Goal: Check status: Check status

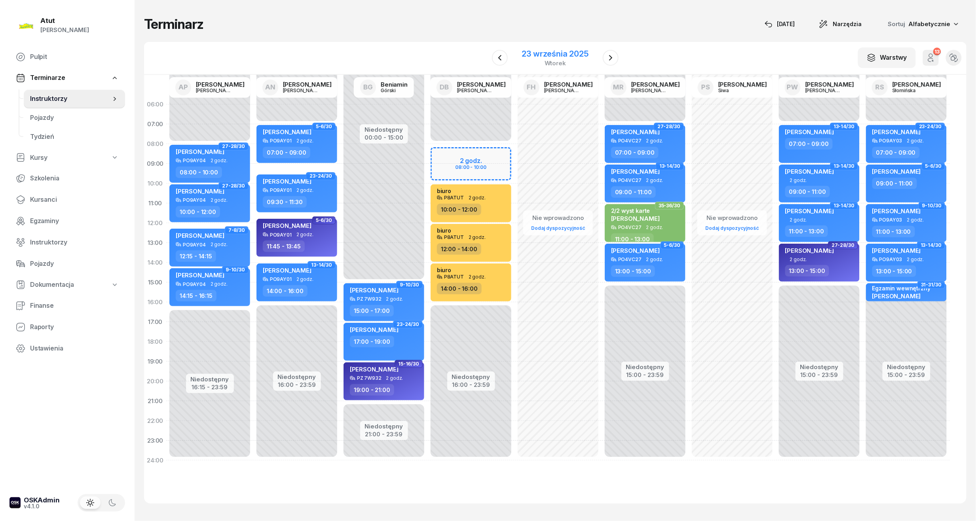
click at [563, 52] on div "23 września 2025" at bounding box center [555, 54] width 66 height 8
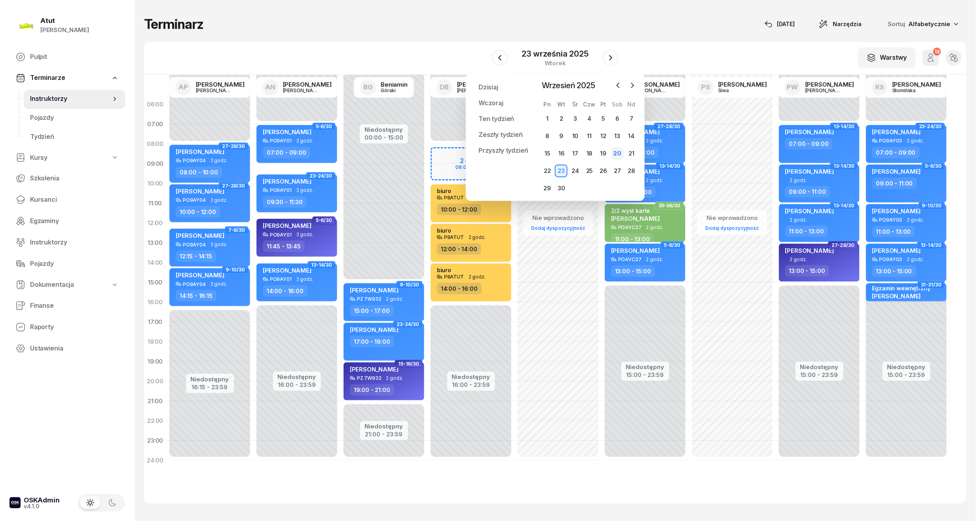
click at [621, 151] on div "20" at bounding box center [617, 153] width 13 height 13
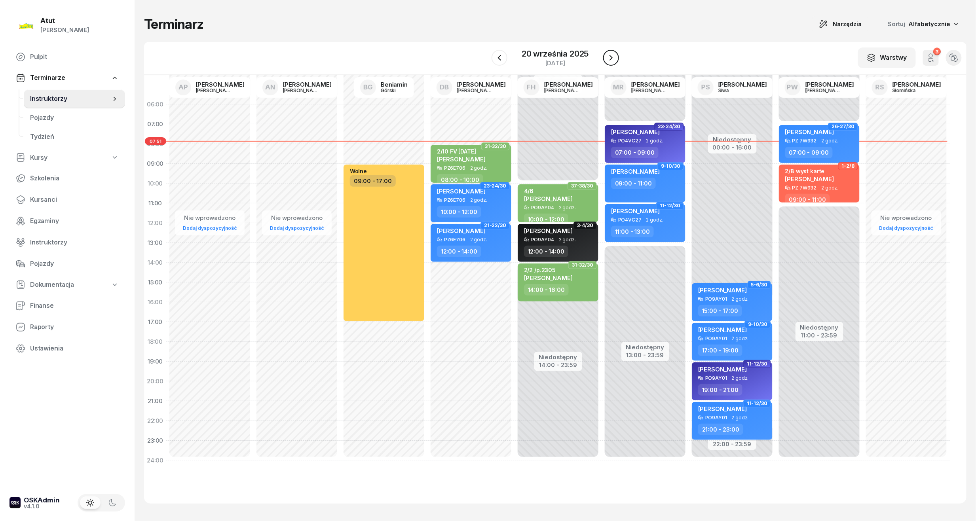
click at [606, 63] on button "button" at bounding box center [611, 58] width 16 height 16
click at [606, 63] on button "button" at bounding box center [610, 58] width 16 height 16
click at [606, 63] on button "button" at bounding box center [611, 58] width 16 height 16
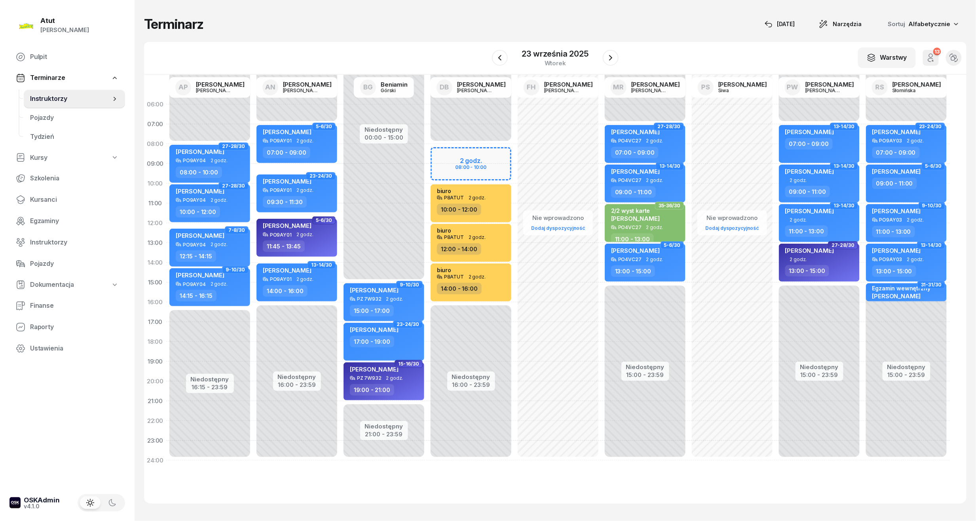
click at [601, 63] on div "23 września 2025 wtorek" at bounding box center [555, 58] width 127 height 23
click at [604, 60] on button "button" at bounding box center [611, 58] width 16 height 16
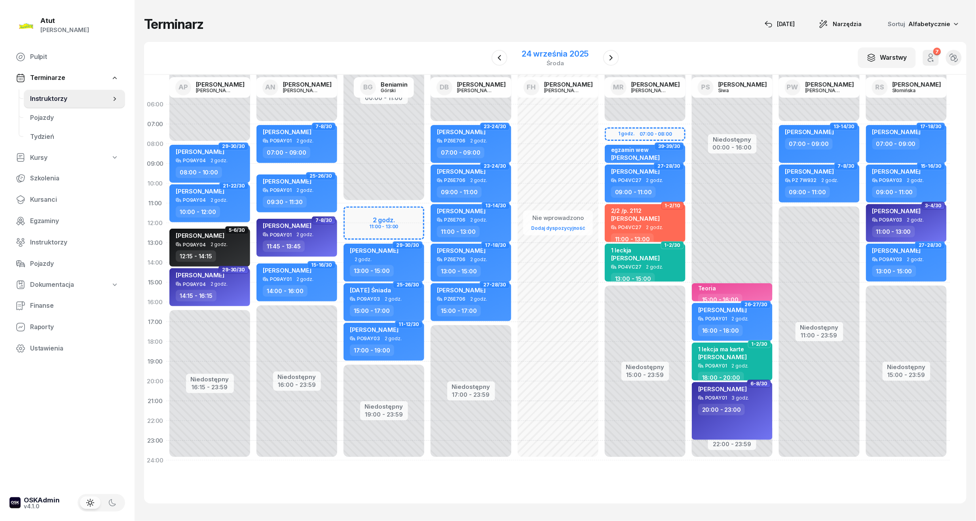
click at [551, 51] on div "24 września 2025" at bounding box center [554, 54] width 67 height 8
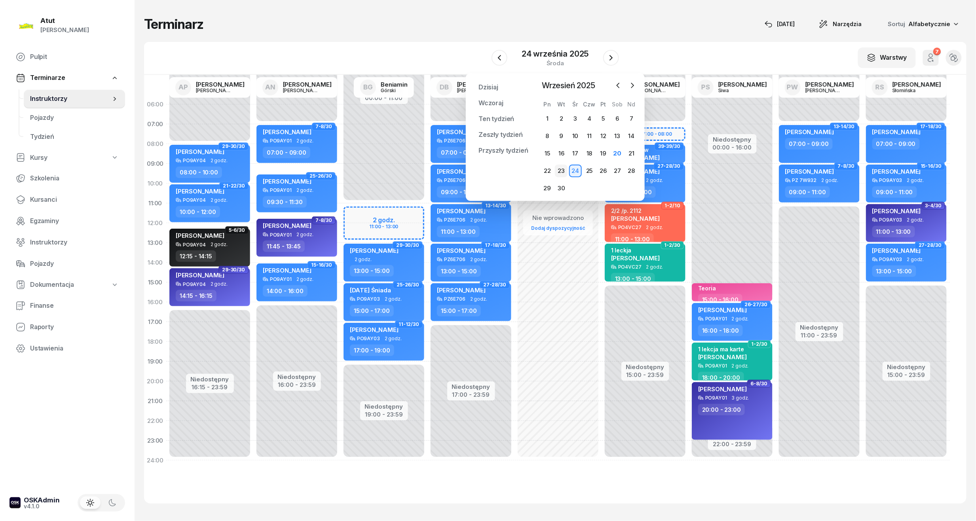
click at [563, 168] on div "23" at bounding box center [561, 171] width 13 height 13
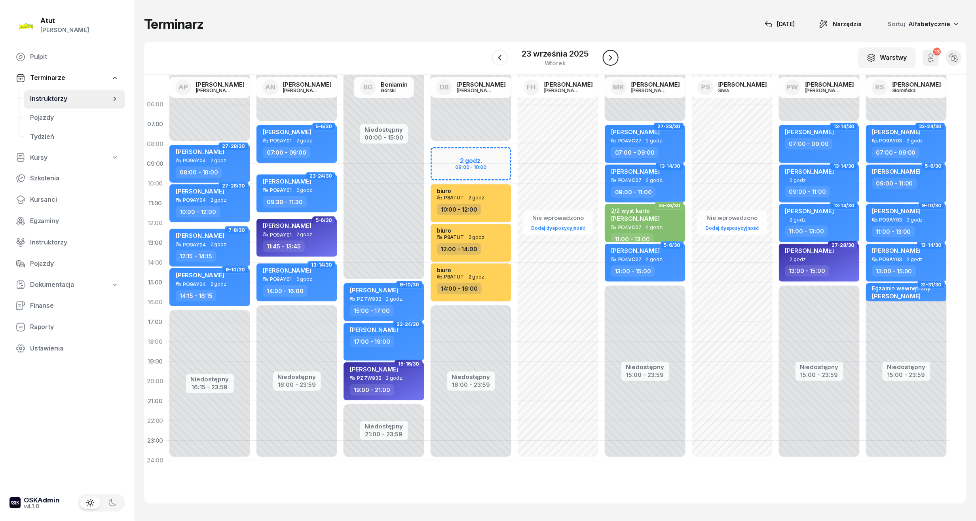
click at [615, 54] on icon "button" at bounding box center [610, 57] width 9 height 9
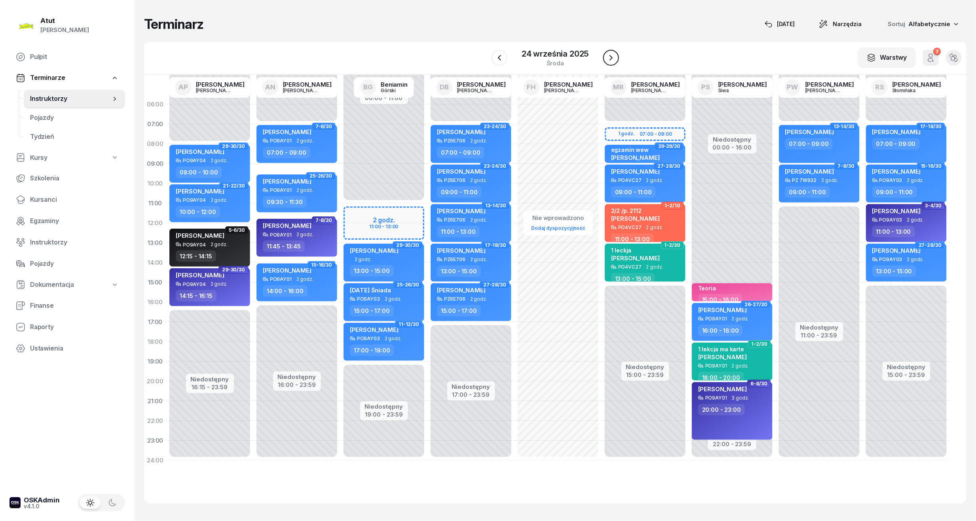
click at [615, 54] on icon "button" at bounding box center [610, 57] width 9 height 9
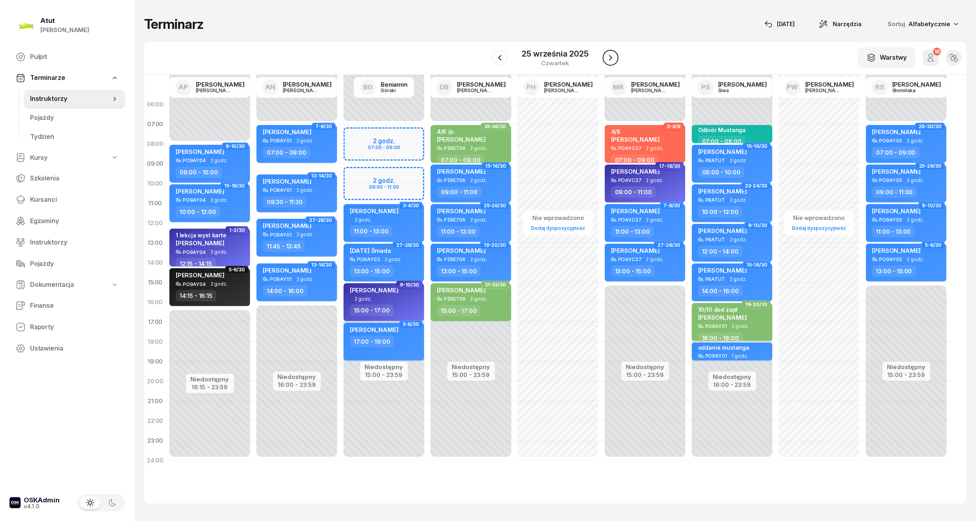
click at [615, 54] on button "button" at bounding box center [611, 58] width 16 height 16
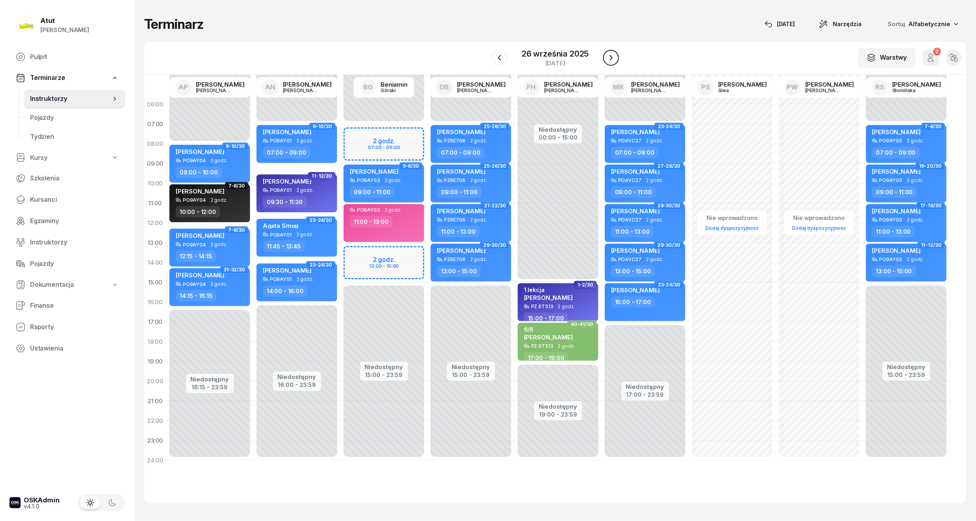
click at [615, 54] on icon "button" at bounding box center [610, 57] width 9 height 9
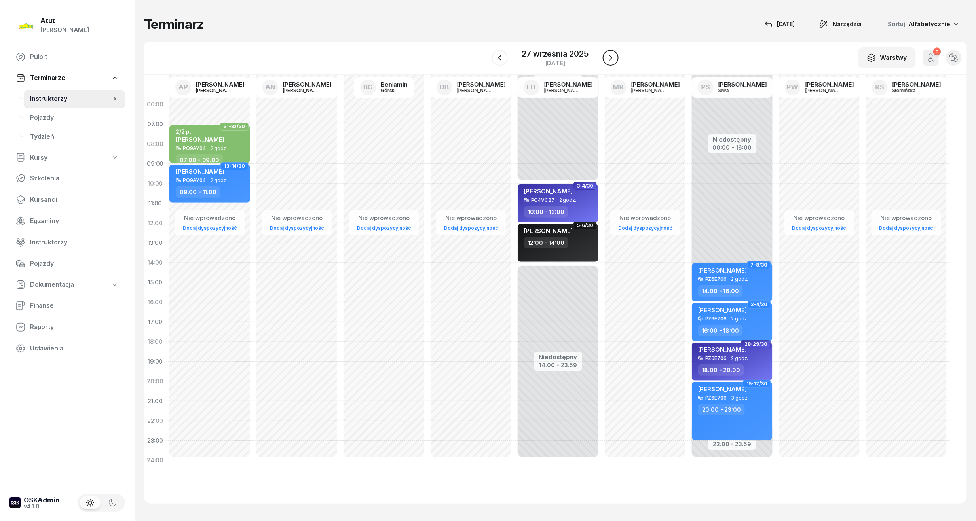
click at [615, 54] on button "button" at bounding box center [611, 58] width 16 height 16
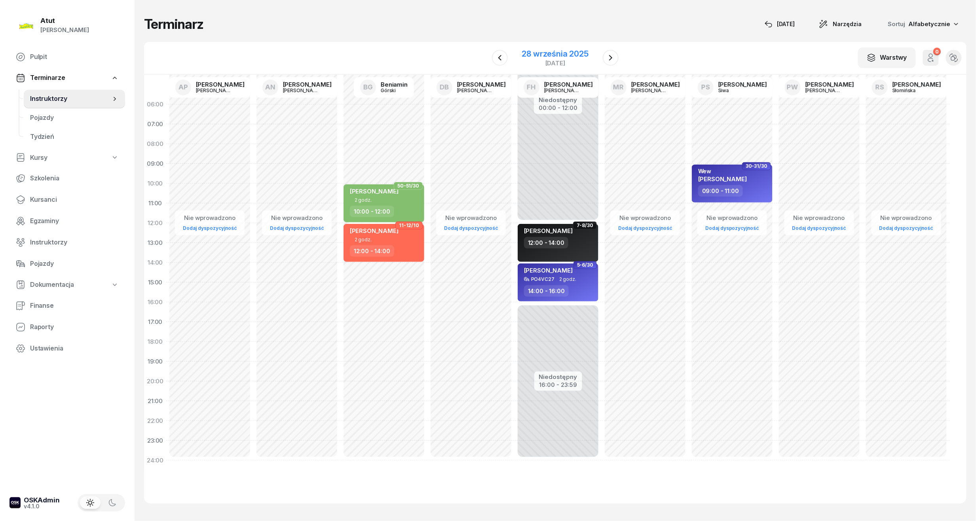
click at [570, 50] on div "28 września 2025" at bounding box center [555, 54] width 66 height 8
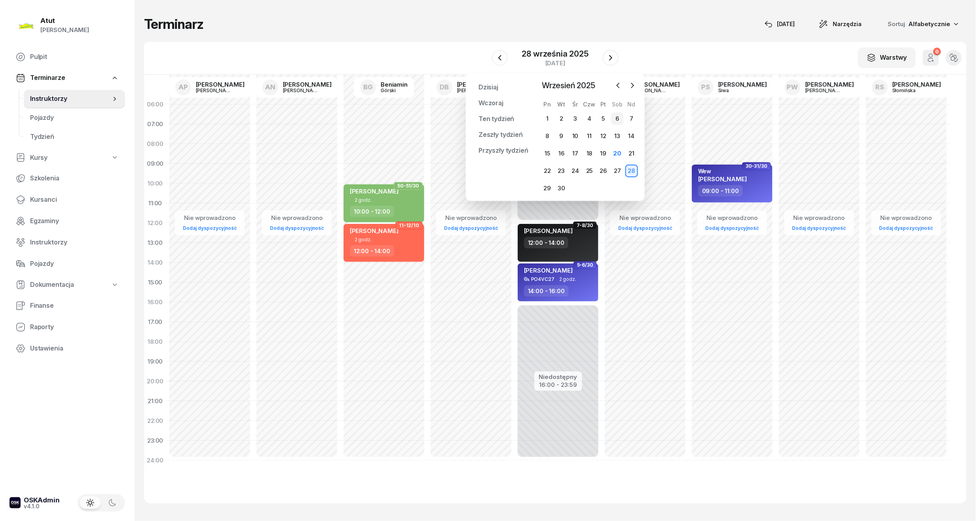
click at [618, 118] on div "6" at bounding box center [617, 118] width 13 height 13
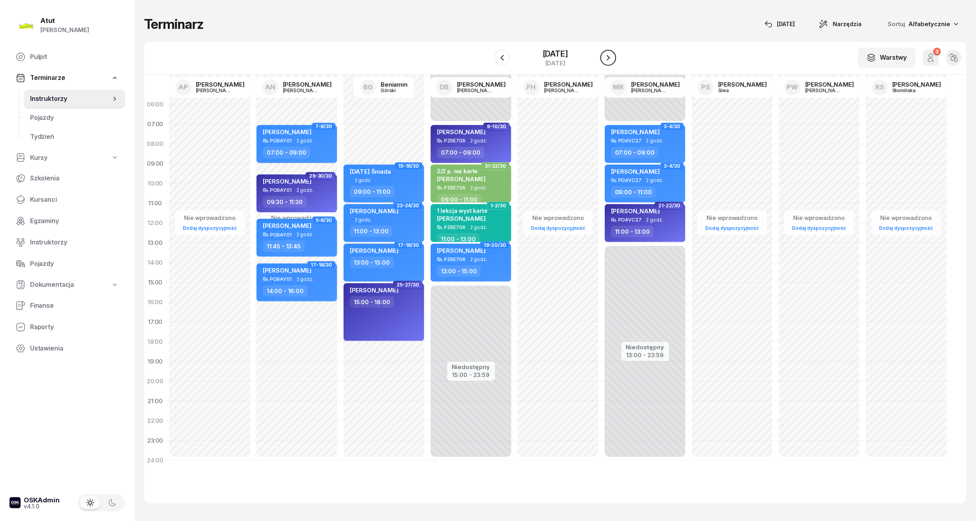
click at [613, 58] on button "button" at bounding box center [608, 58] width 16 height 16
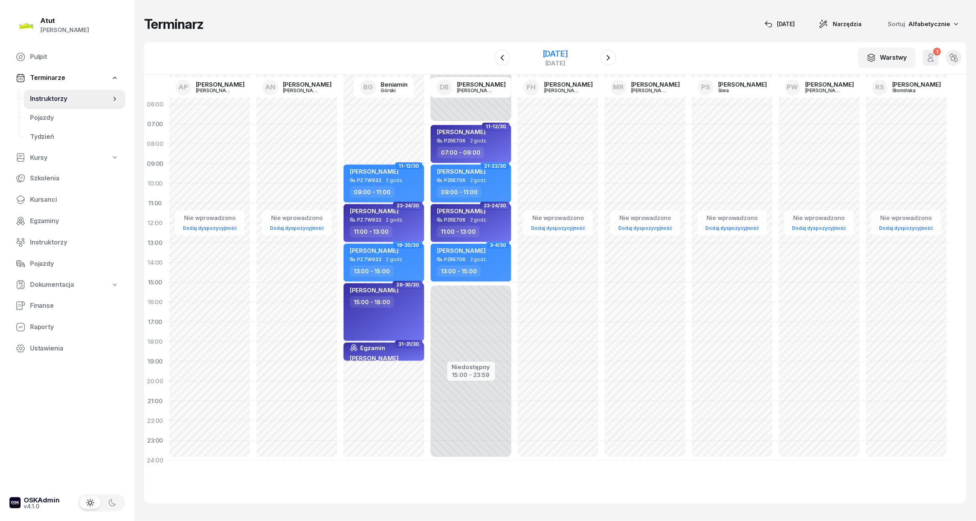
click at [557, 54] on div "[DATE]" at bounding box center [554, 54] width 25 height 8
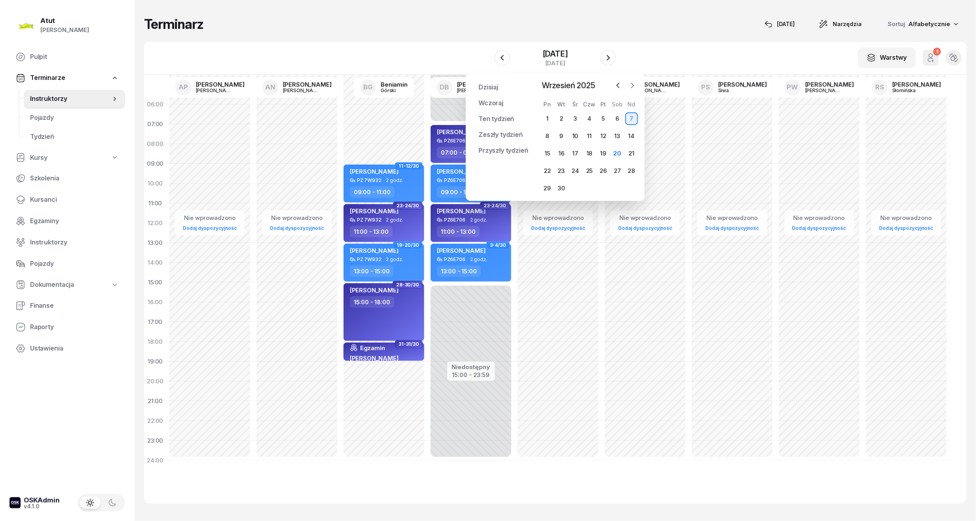
click at [629, 85] on icon "button" at bounding box center [632, 85] width 8 height 8
click at [619, 116] on div "4" at bounding box center [617, 118] width 13 height 13
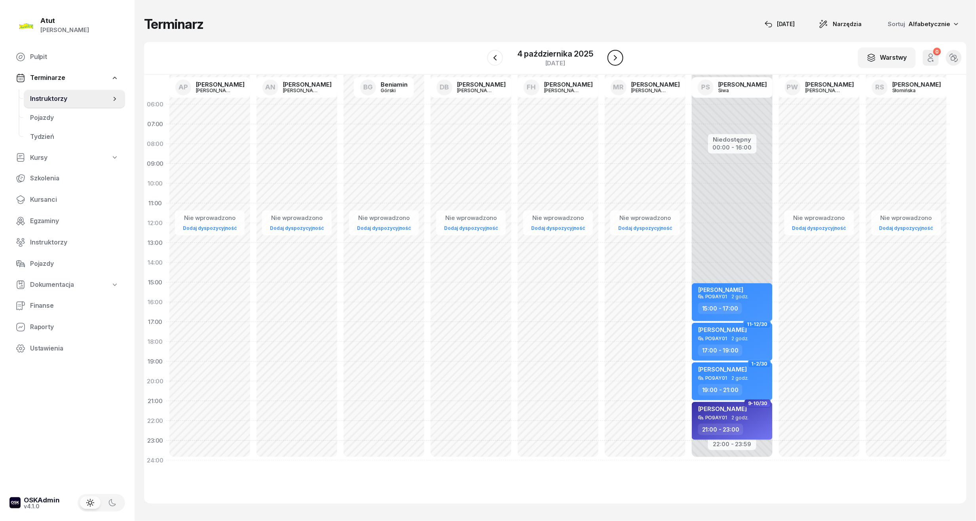
click at [620, 56] on icon "button" at bounding box center [614, 57] width 9 height 9
